Goal: Task Accomplishment & Management: Manage account settings

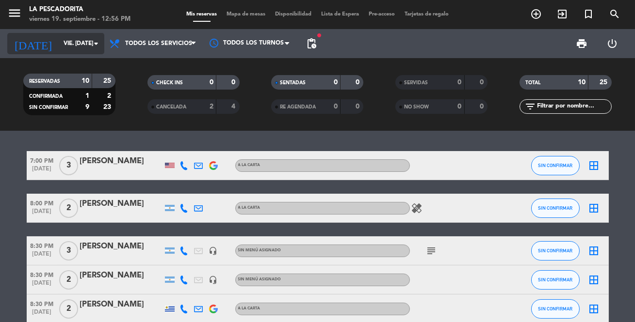
click at [95, 43] on icon "arrow_drop_down" at bounding box center [96, 44] width 12 height 12
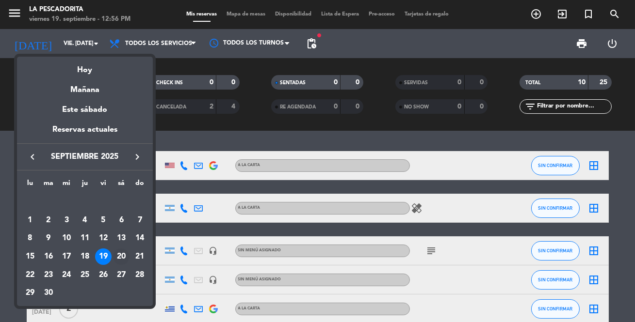
click at [119, 252] on div "20" at bounding box center [121, 257] width 16 height 16
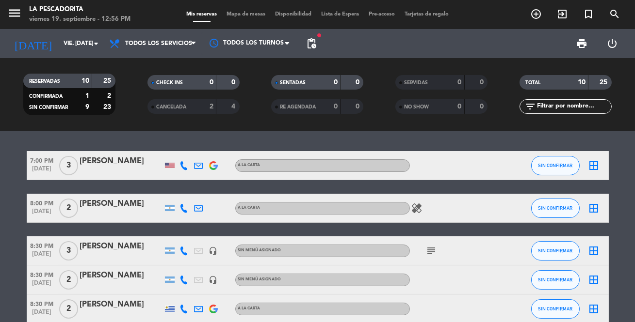
type input "sáb. [DATE]"
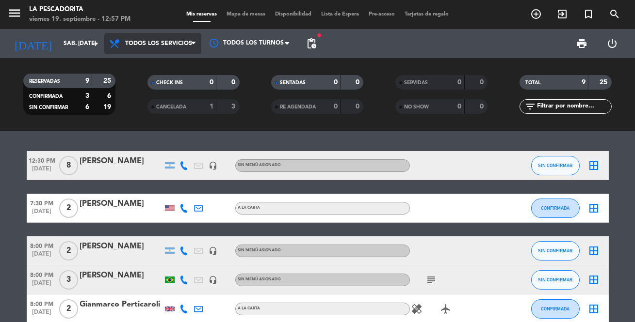
click at [193, 41] on icon at bounding box center [193, 44] width 4 height 8
click at [69, 163] on span "8" at bounding box center [68, 165] width 19 height 19
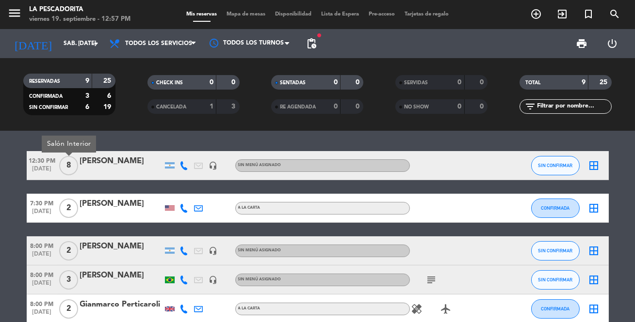
click at [70, 162] on span "8" at bounding box center [68, 165] width 19 height 19
click at [594, 161] on icon "border_all" at bounding box center [594, 166] width 12 height 12
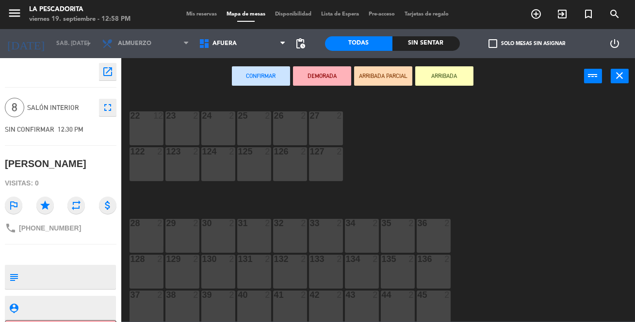
click at [14, 105] on span "8" at bounding box center [14, 107] width 19 height 19
click at [16, 110] on span "8" at bounding box center [14, 107] width 19 height 19
click at [103, 105] on icon "fullscreen" at bounding box center [108, 108] width 12 height 12
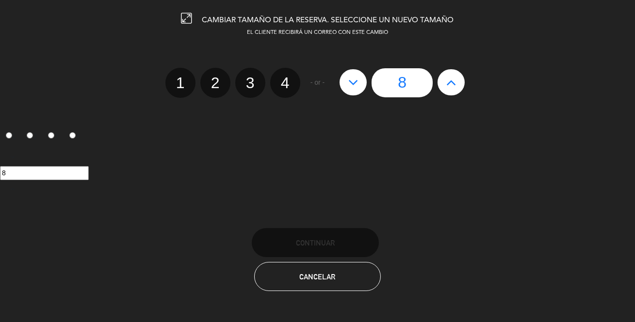
click at [454, 85] on icon at bounding box center [451, 83] width 10 height 16
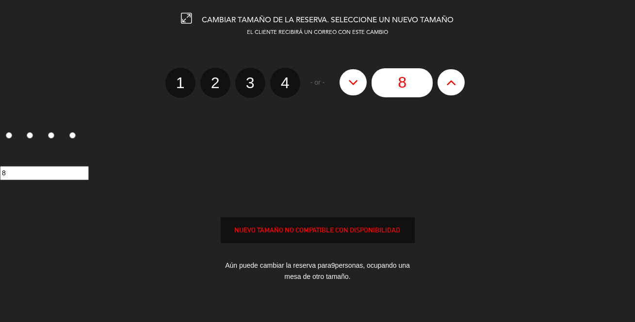
type input "9"
click at [454, 85] on icon at bounding box center [451, 83] width 10 height 16
type input "10"
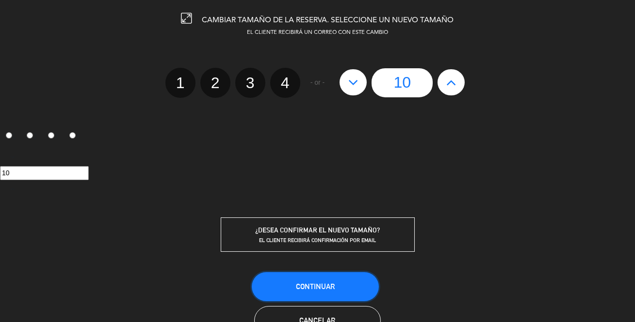
click at [318, 283] on span "Continuar" at bounding box center [315, 287] width 39 height 8
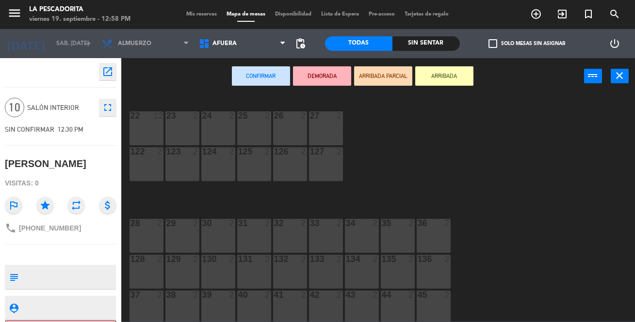
click at [105, 71] on icon "open_in_new" at bounding box center [108, 72] width 12 height 12
